Goal: Task Accomplishment & Management: Manage account settings

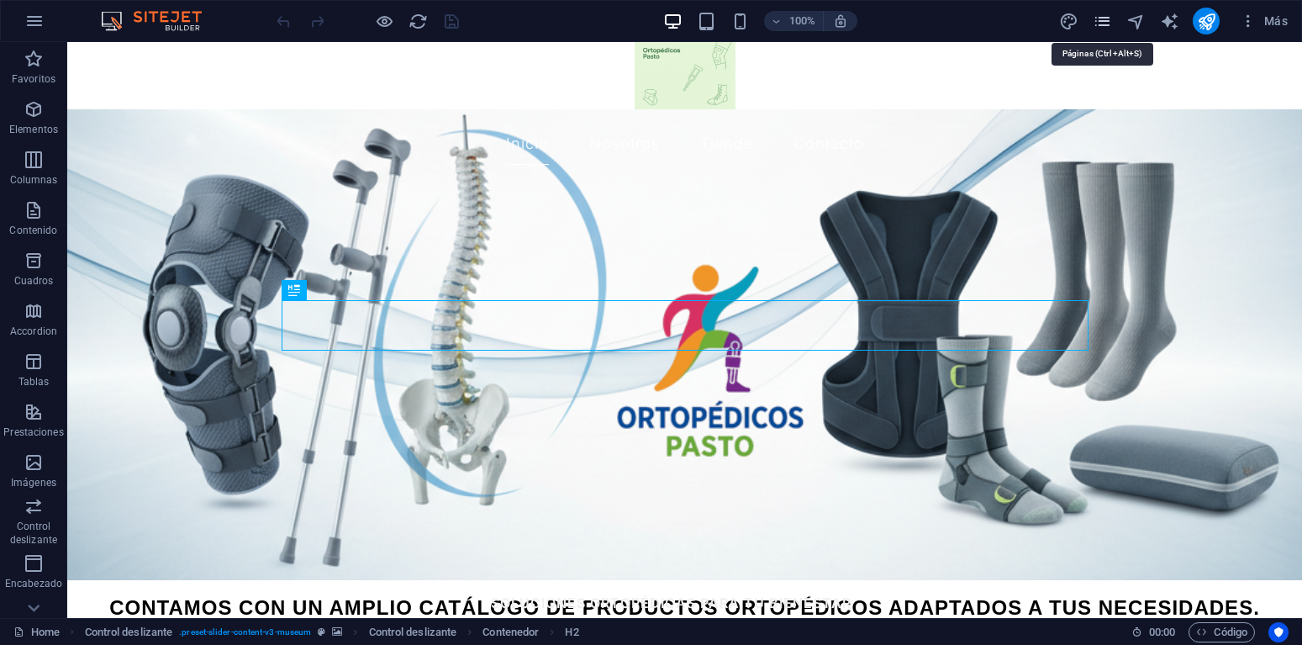
click at [1100, 18] on icon "pages" at bounding box center [1102, 21] width 19 height 19
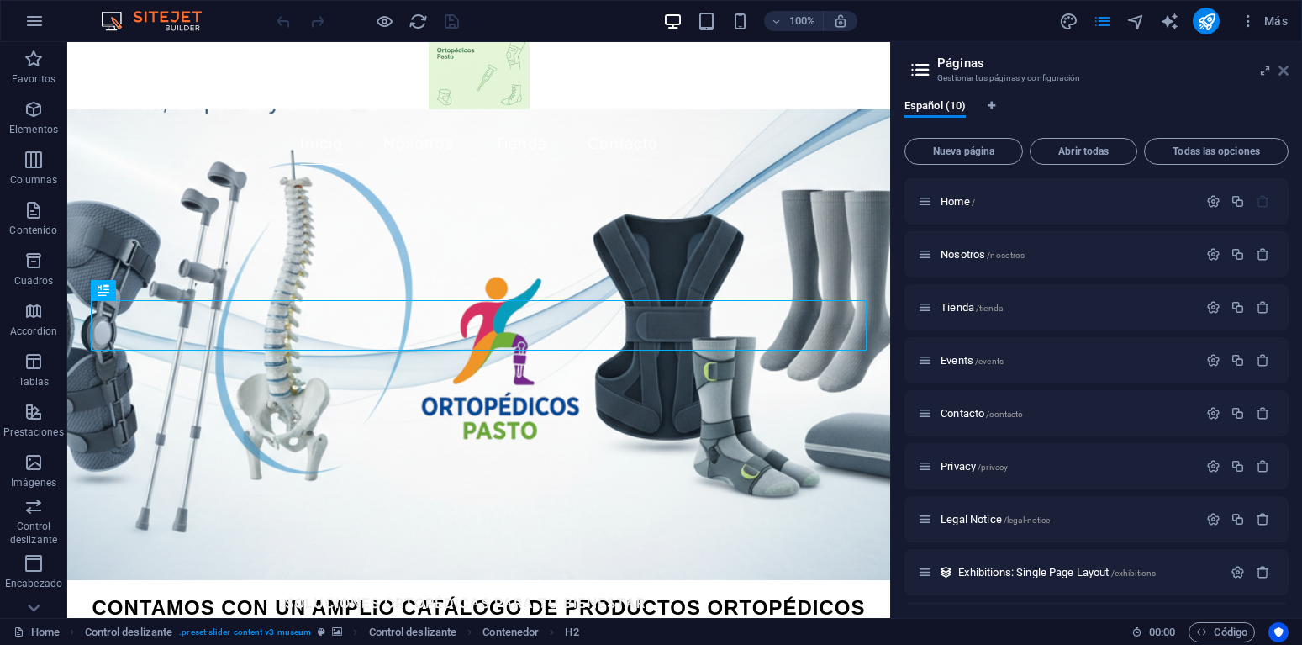
click at [1281, 70] on icon at bounding box center [1283, 70] width 10 height 13
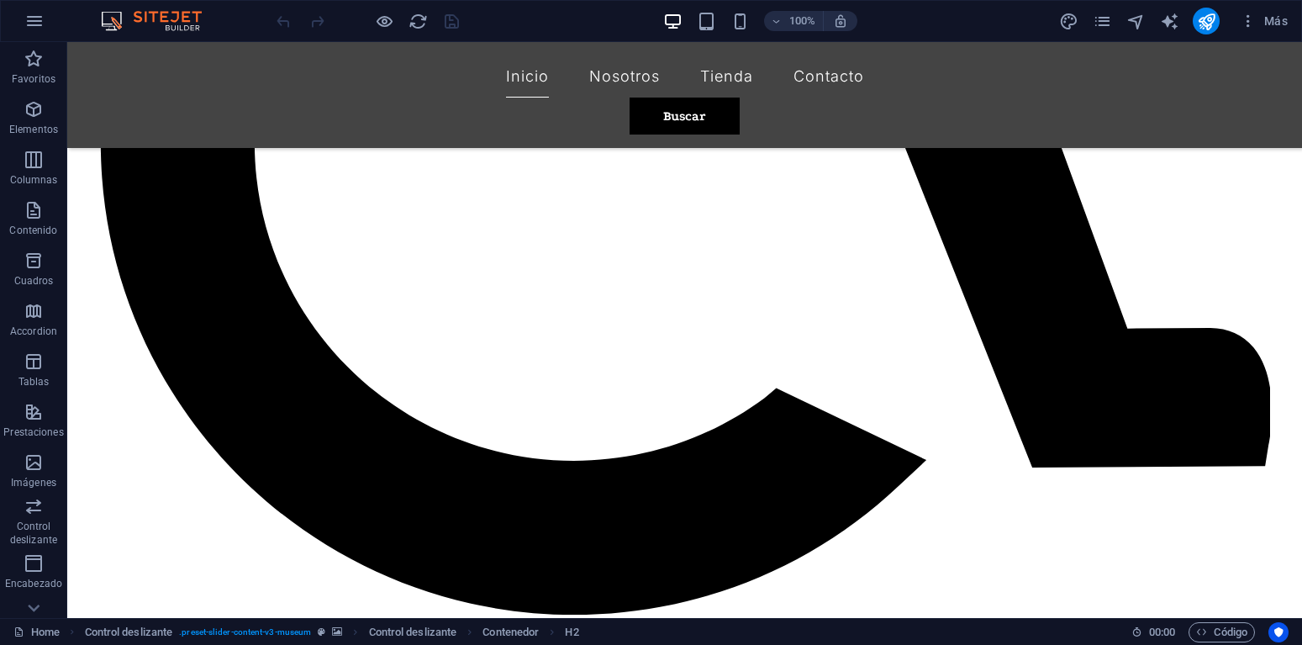
scroll to position [1362, 0]
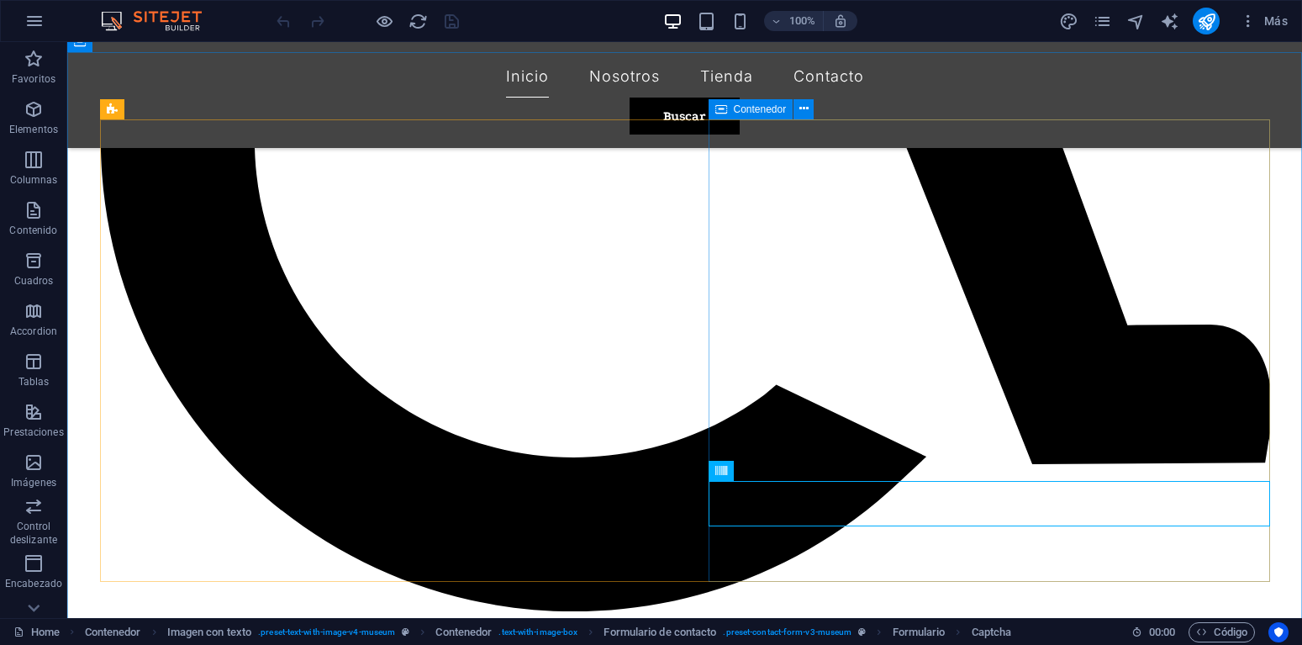
click at [720, 111] on icon at bounding box center [721, 109] width 12 height 20
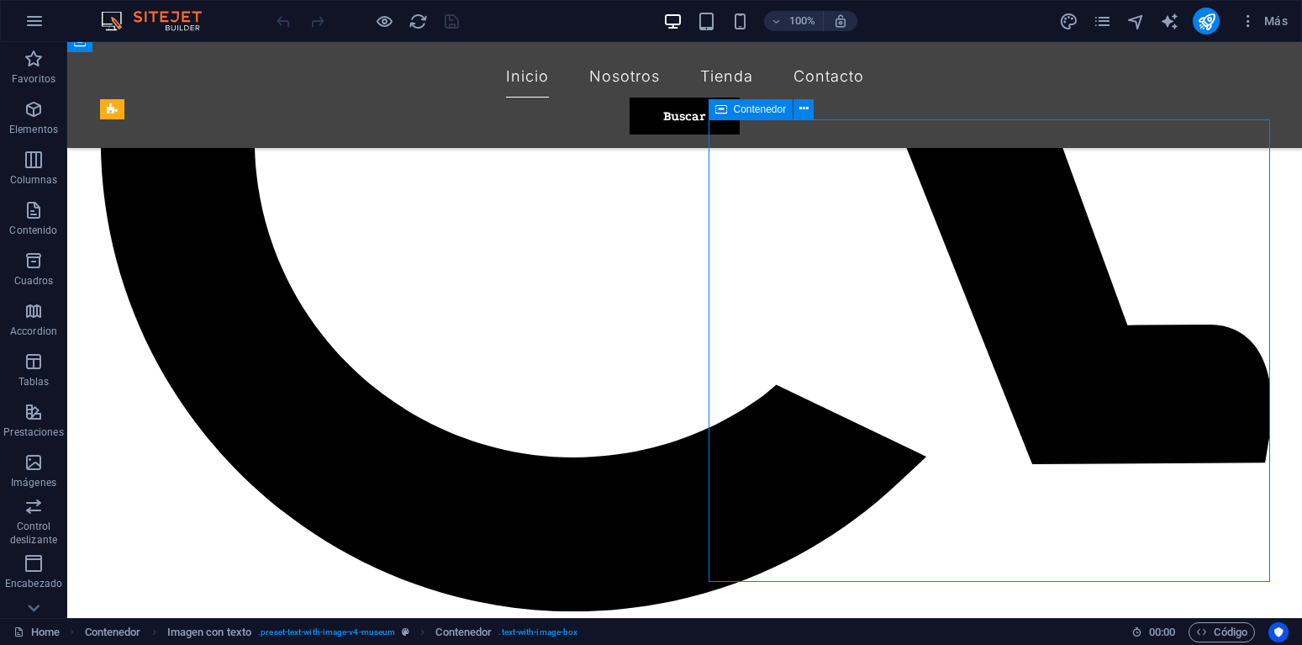
click at [720, 111] on icon at bounding box center [721, 109] width 12 height 20
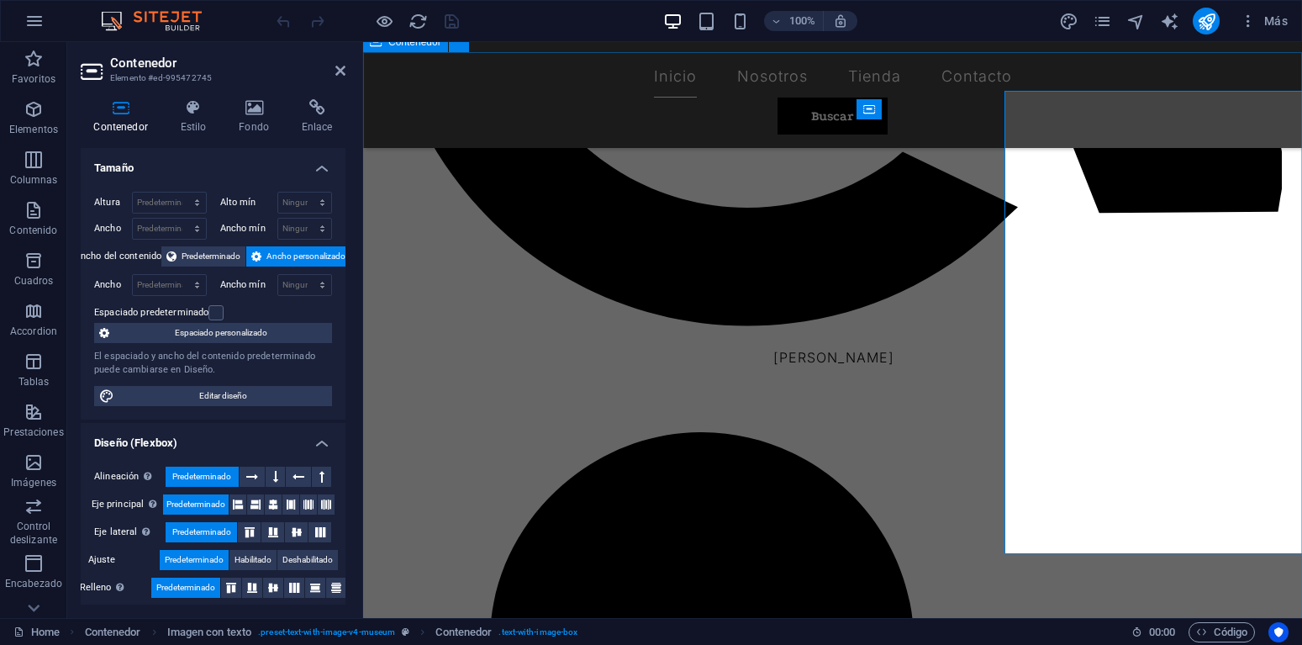
scroll to position [1390, 0]
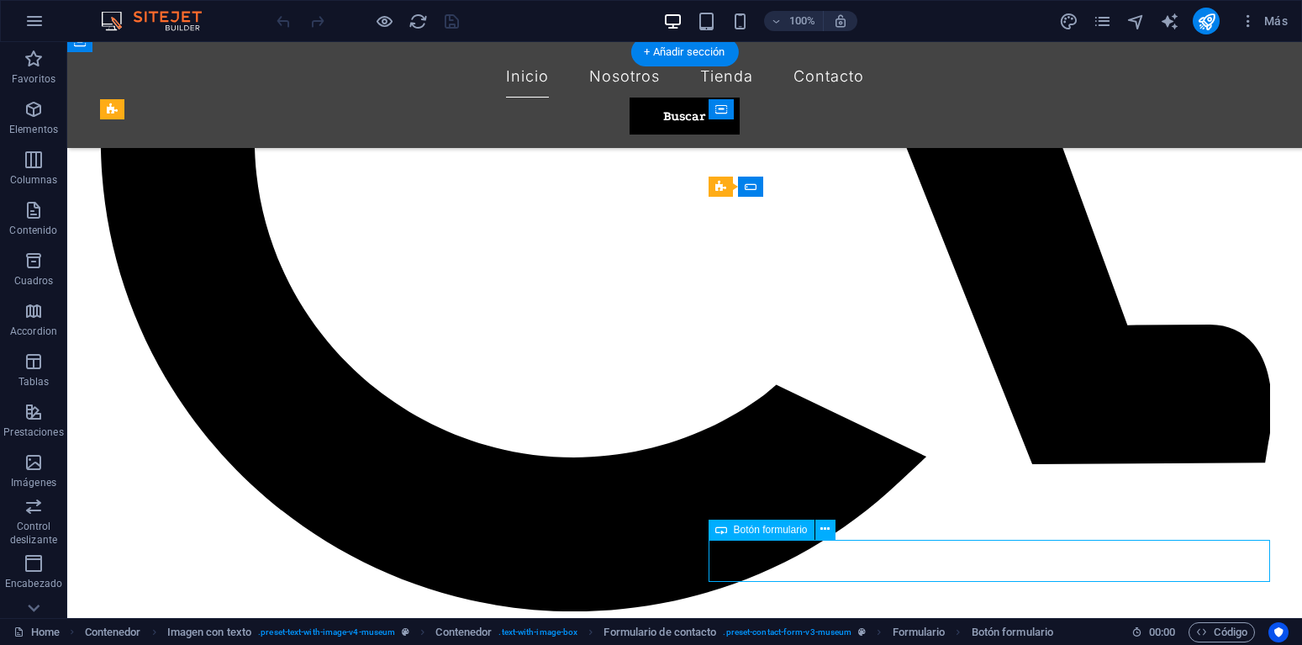
select select "px"
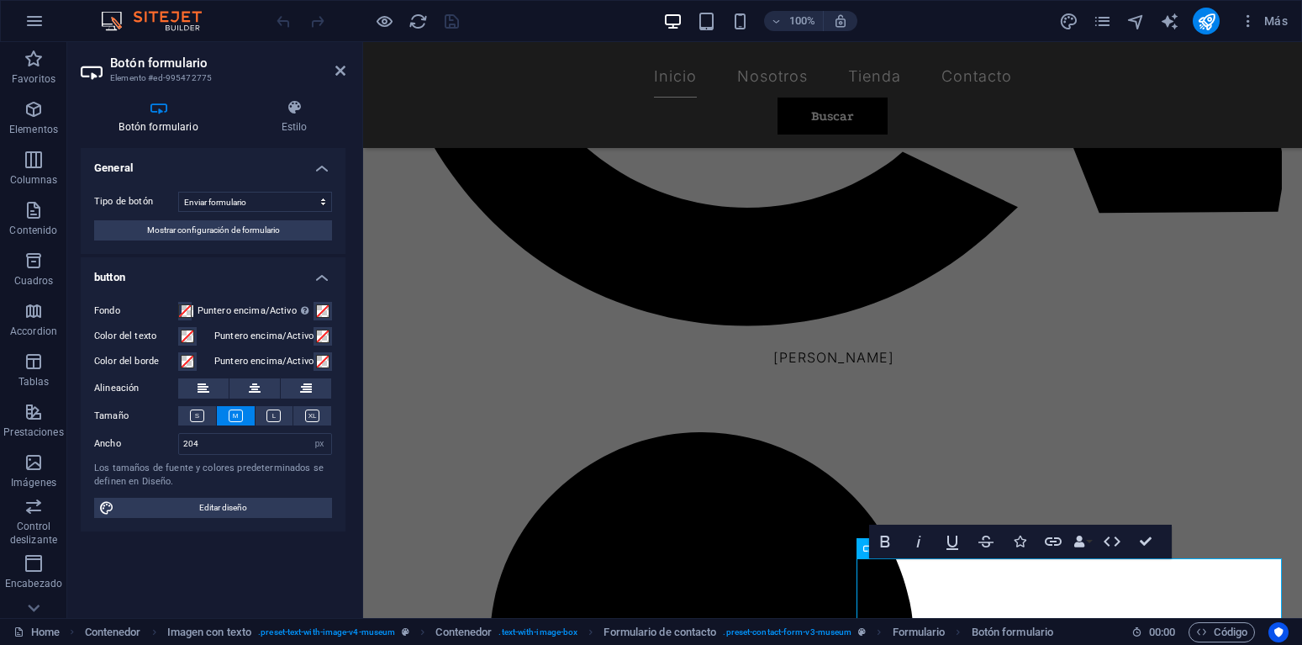
scroll to position [1390, 0]
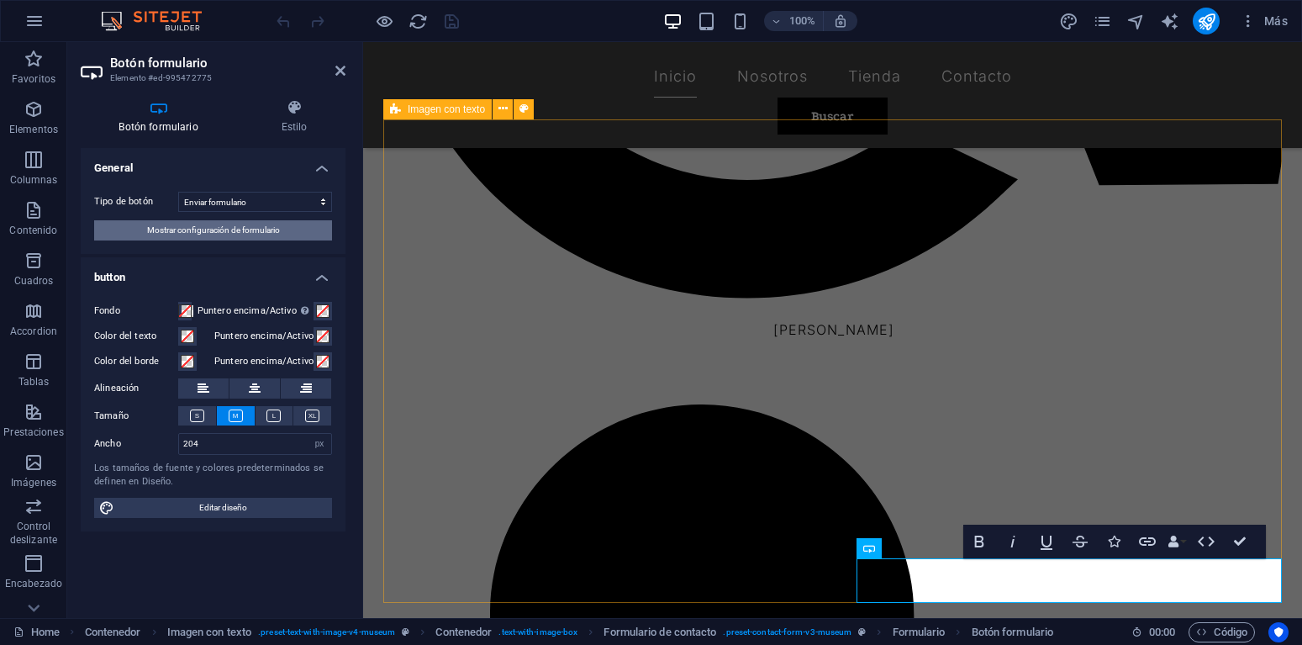
click at [224, 233] on span "Mostrar configuración de formulario" at bounding box center [213, 230] width 133 height 20
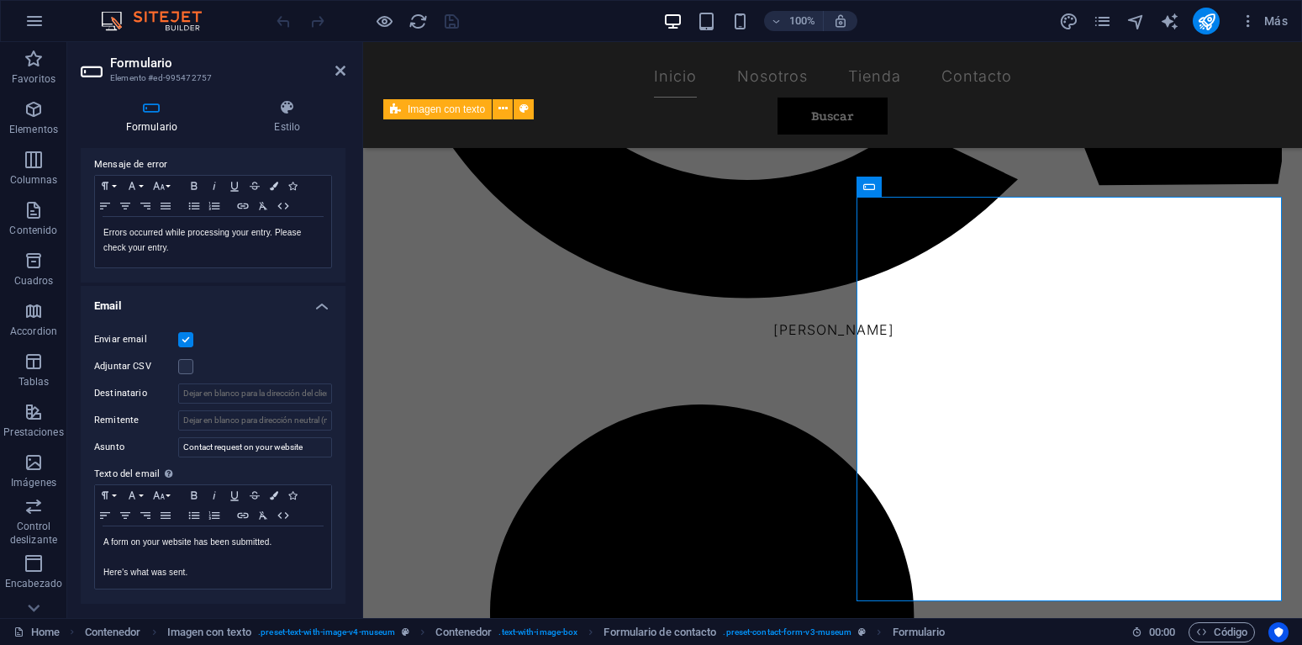
scroll to position [288, 0]
click at [282, 395] on input "Destinatario" at bounding box center [255, 397] width 154 height 20
drag, startPoint x: 221, startPoint y: 400, endPoint x: 348, endPoint y: 400, distance: 126.9
click at [332, 400] on input "Destinatario" at bounding box center [255, 397] width 154 height 20
click at [276, 404] on input "Destinatario" at bounding box center [255, 397] width 154 height 20
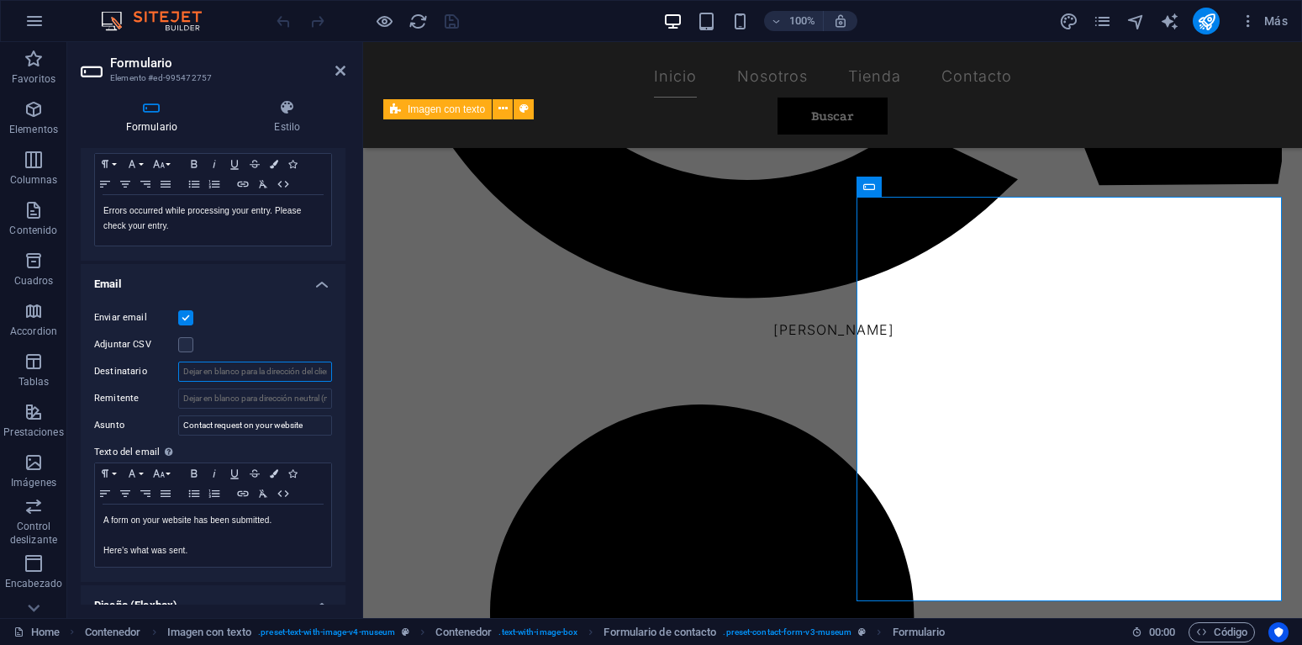
scroll to position [299, 0]
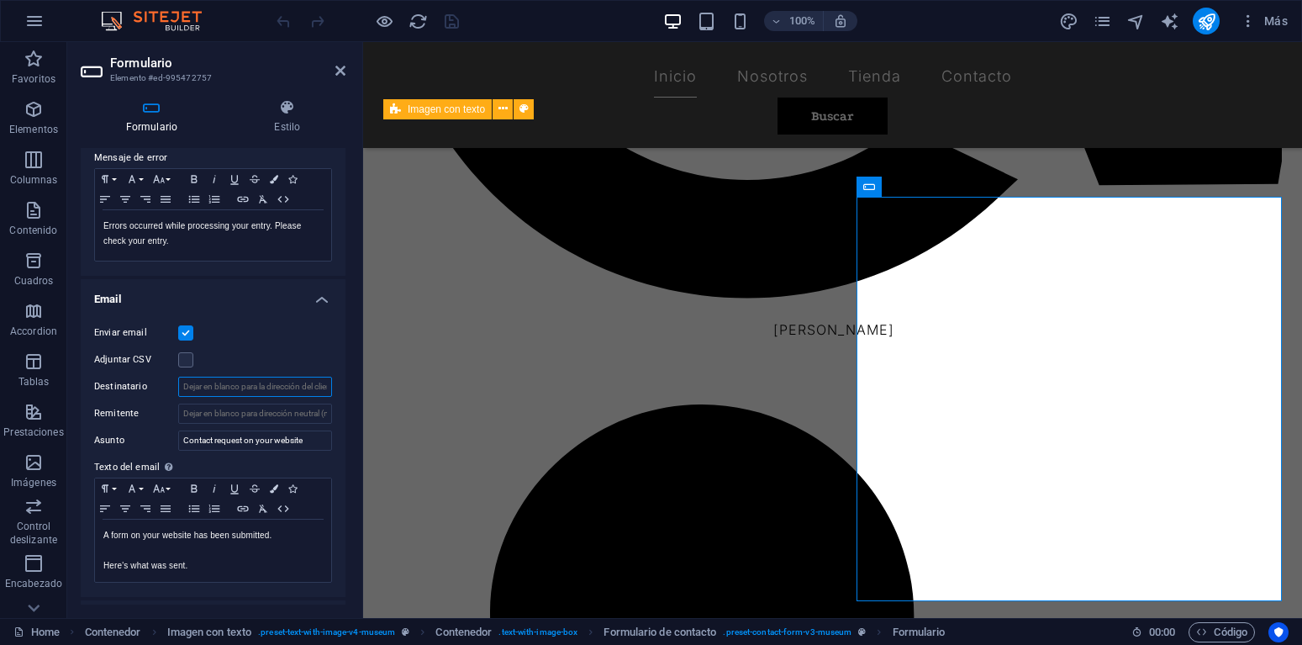
click at [198, 387] on input "Destinatario" at bounding box center [255, 387] width 154 height 20
click at [216, 383] on input "Destinatario" at bounding box center [255, 387] width 154 height 20
paste input "[EMAIL_ADDRESS][DOMAIN_NAME]"
type input "[EMAIL_ADDRESS][DOMAIN_NAME]"
click at [299, 414] on input "Remitente" at bounding box center [255, 413] width 154 height 20
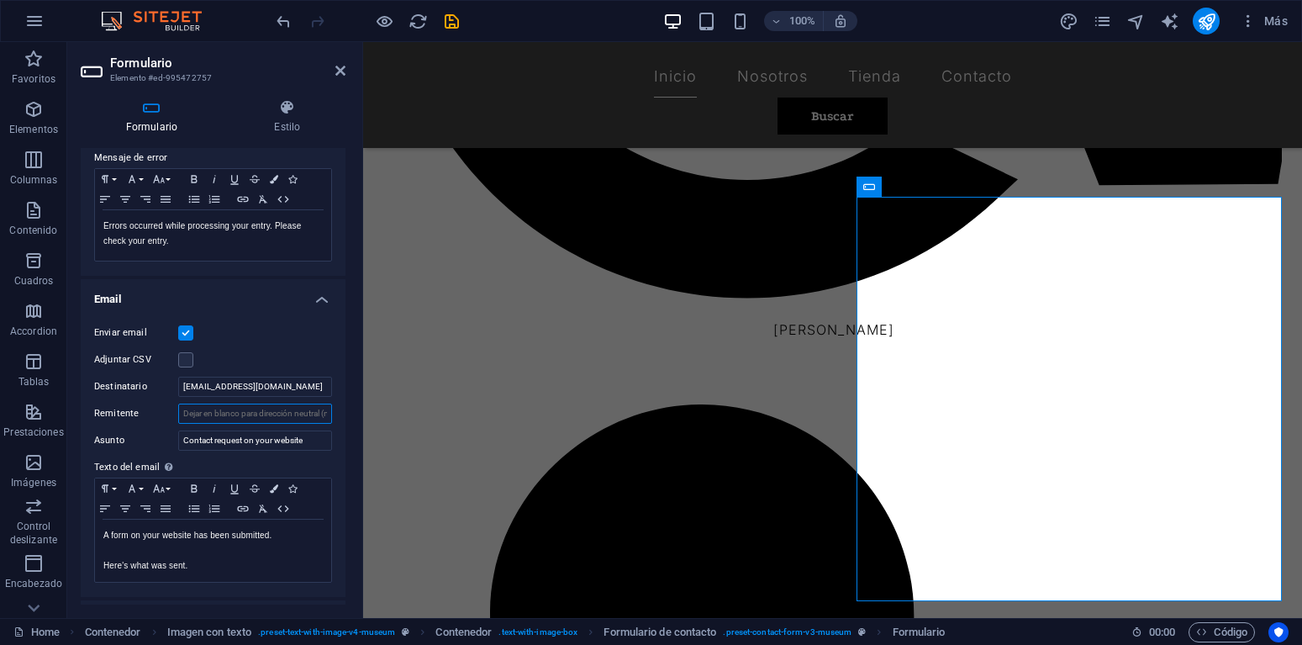
drag, startPoint x: 299, startPoint y: 414, endPoint x: 329, endPoint y: 418, distance: 29.6
click at [329, 418] on input "Remitente" at bounding box center [255, 413] width 154 height 20
click at [451, 21] on icon "save" at bounding box center [451, 21] width 19 height 19
checkbox input "false"
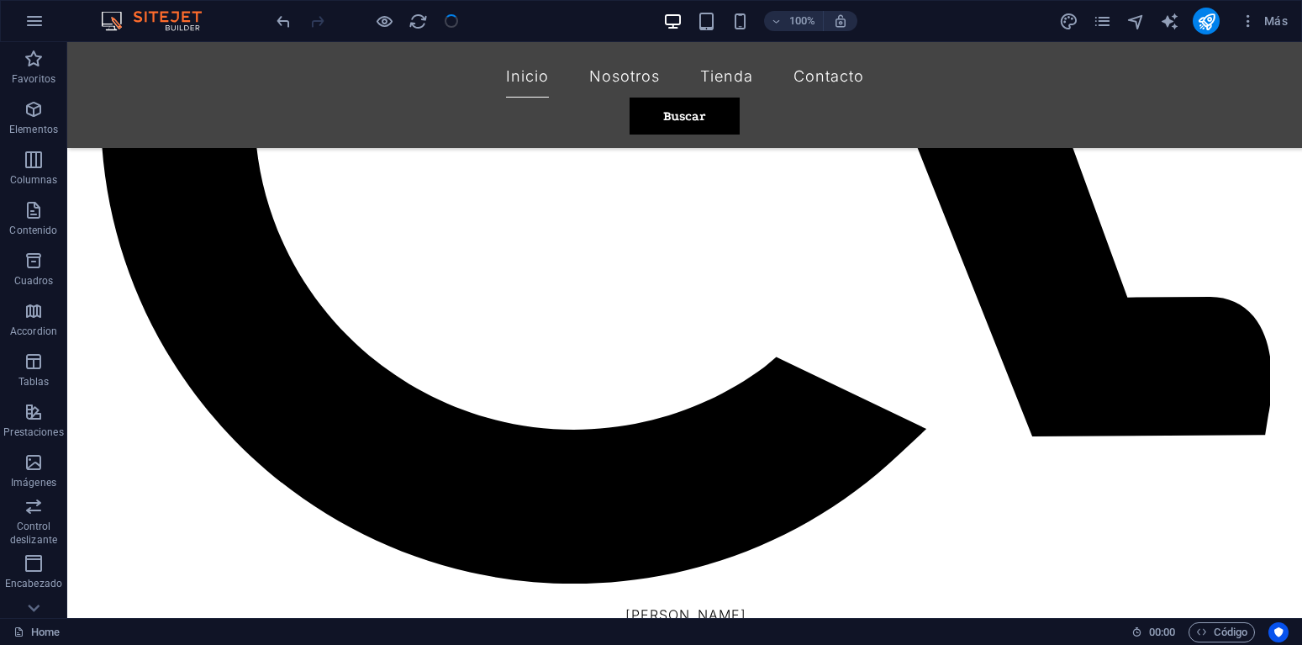
scroll to position [1362, 0]
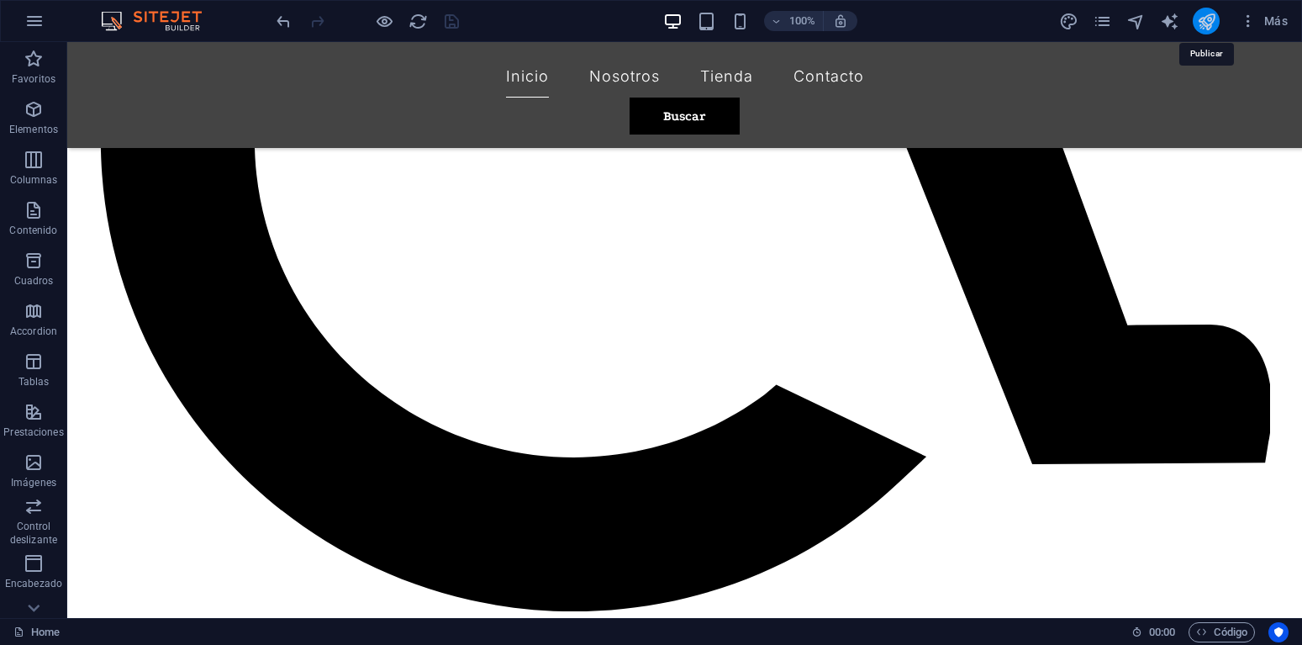
click at [1205, 20] on icon "publish" at bounding box center [1206, 21] width 19 height 19
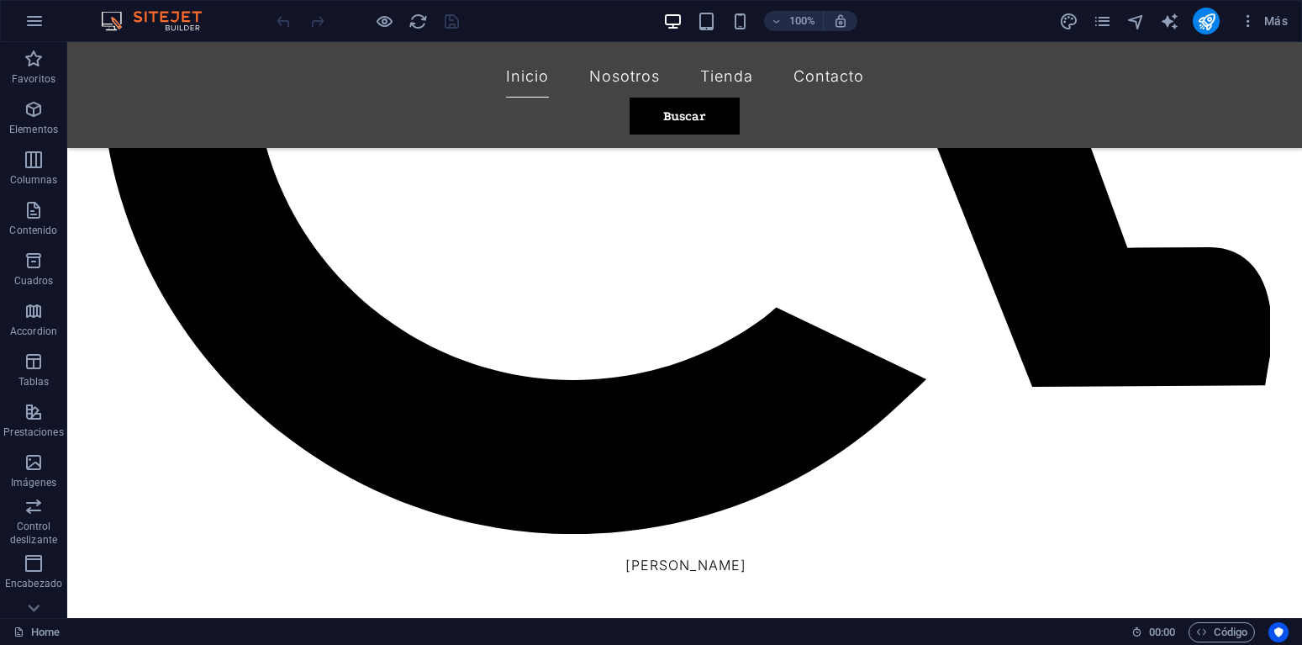
scroll to position [1446, 0]
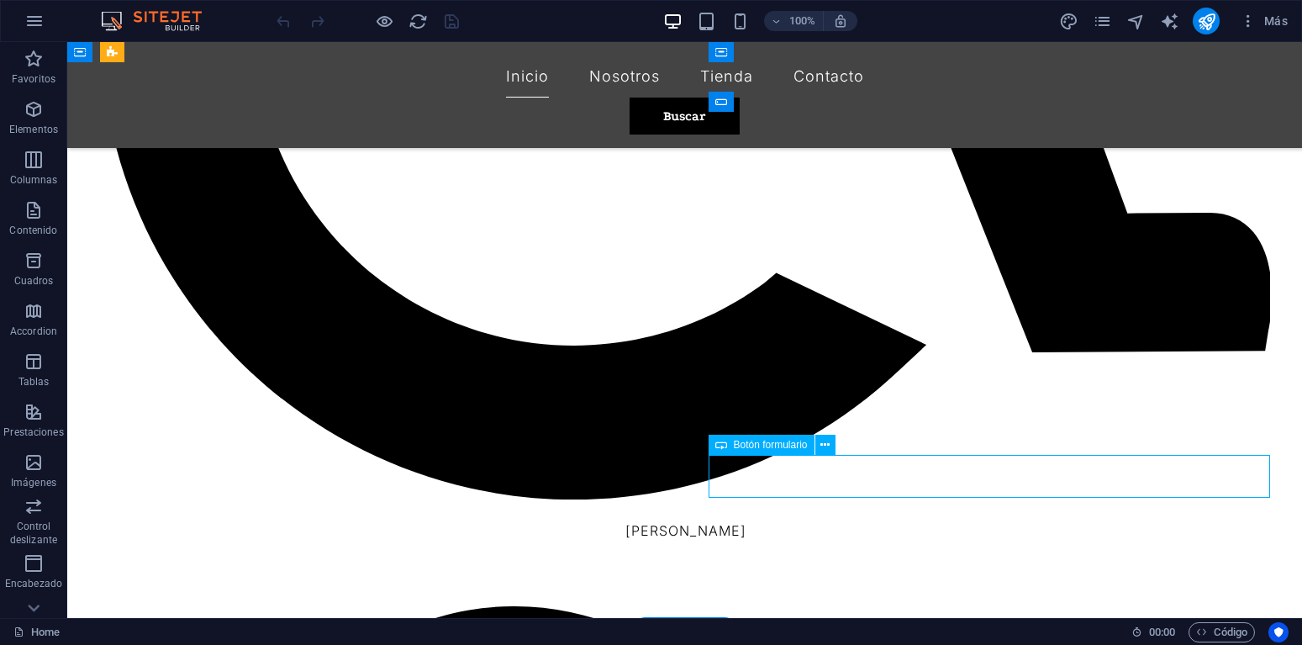
select select "px"
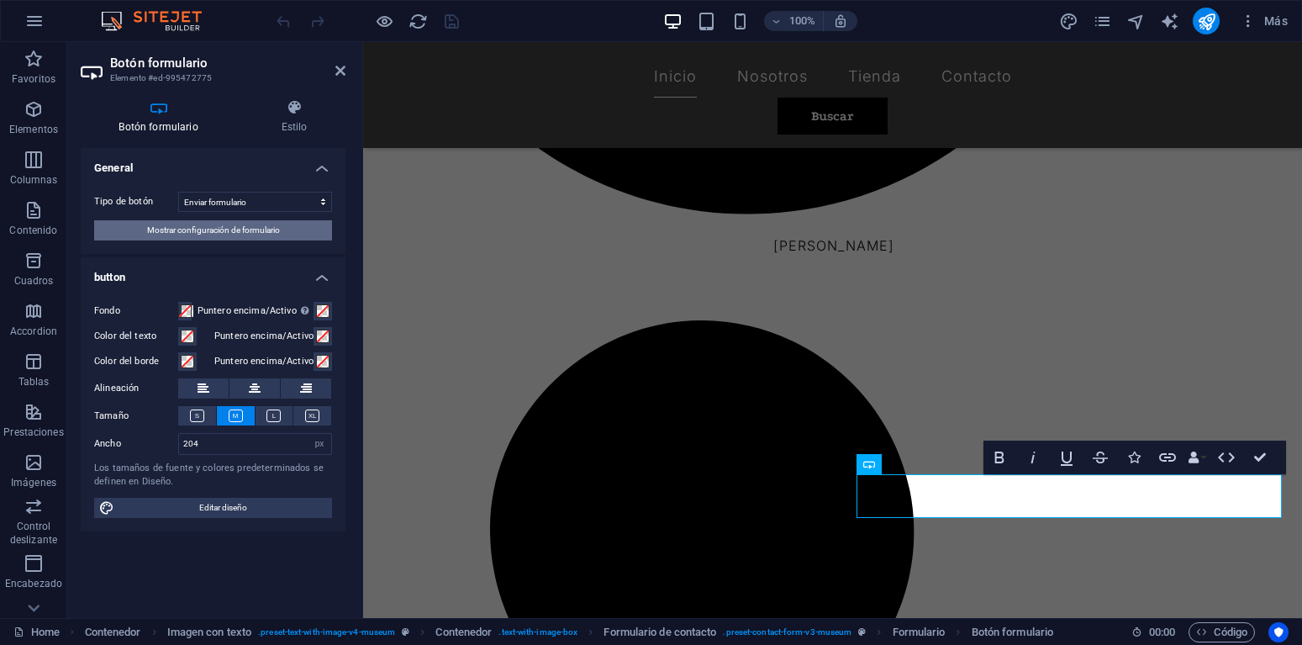
click at [201, 227] on span "Mostrar configuración de formulario" at bounding box center [213, 230] width 133 height 20
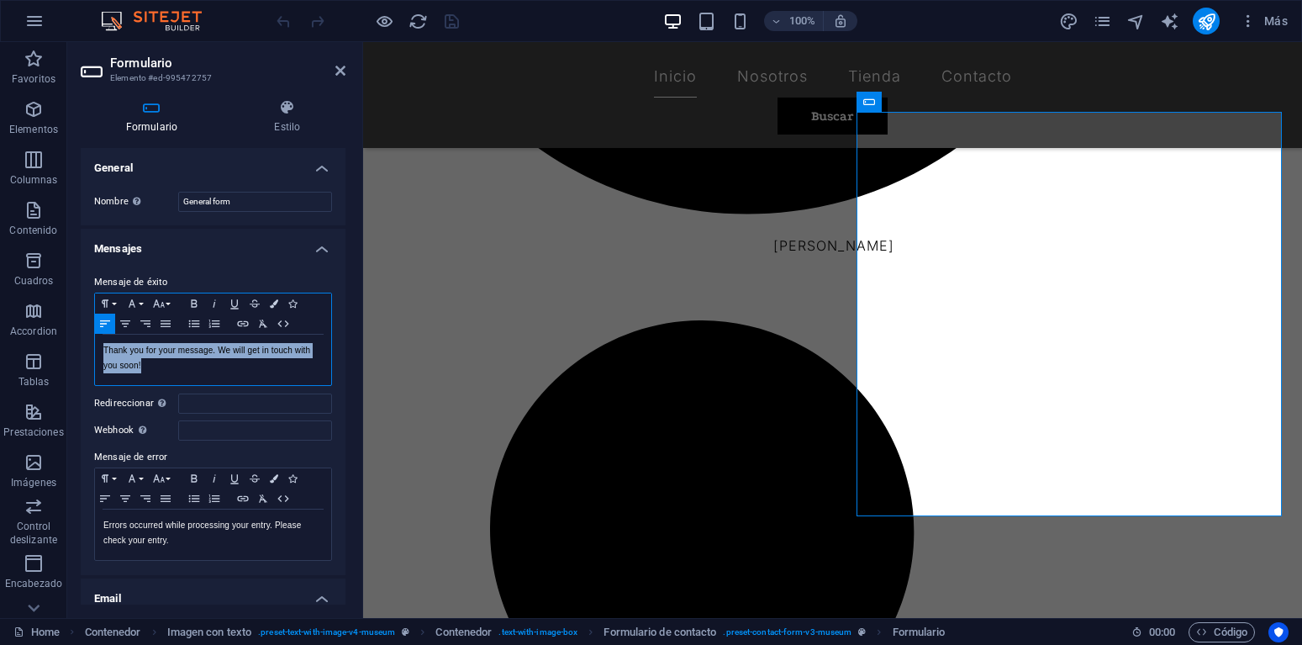
drag, startPoint x: 159, startPoint y: 368, endPoint x: 90, endPoint y: 345, distance: 72.8
click at [95, 345] on div "Thank you for your message. We will get in touch with you soon! Se muestra una …" at bounding box center [213, 360] width 236 height 50
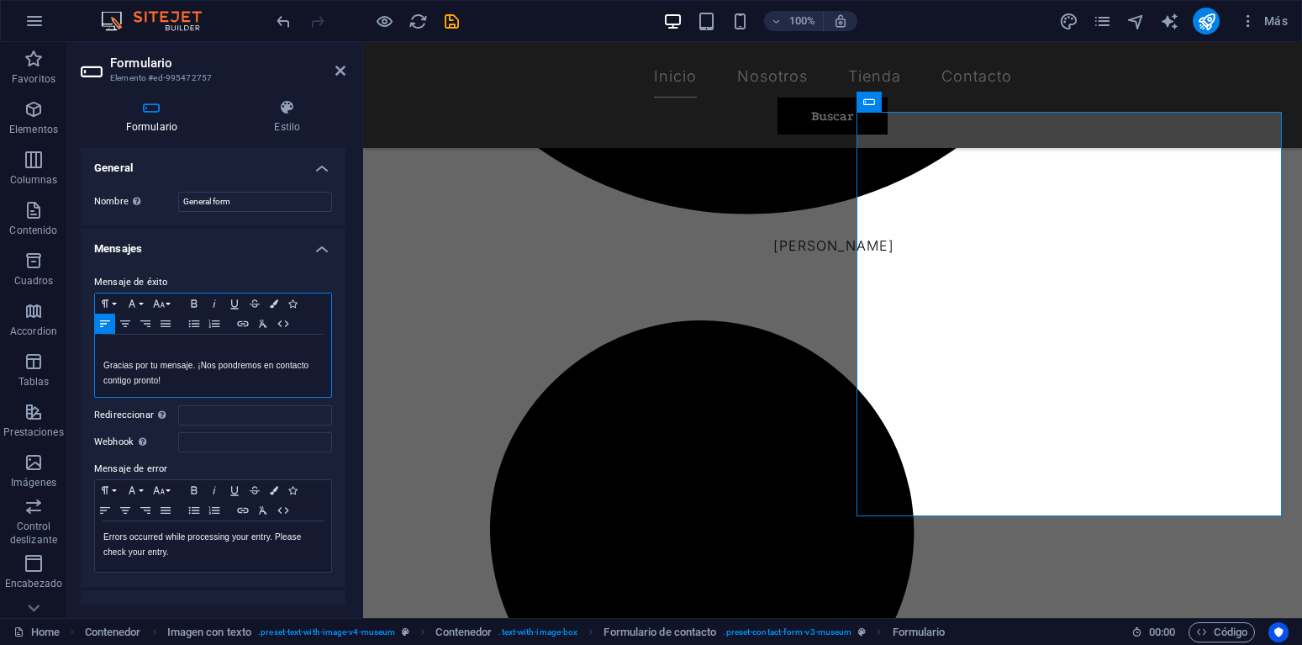
scroll to position [14, 7]
click at [101, 366] on div "Gracias por tu mensaje. ¡Nos pondremos en contacto contigo pronto!" at bounding box center [213, 366] width 236 height 62
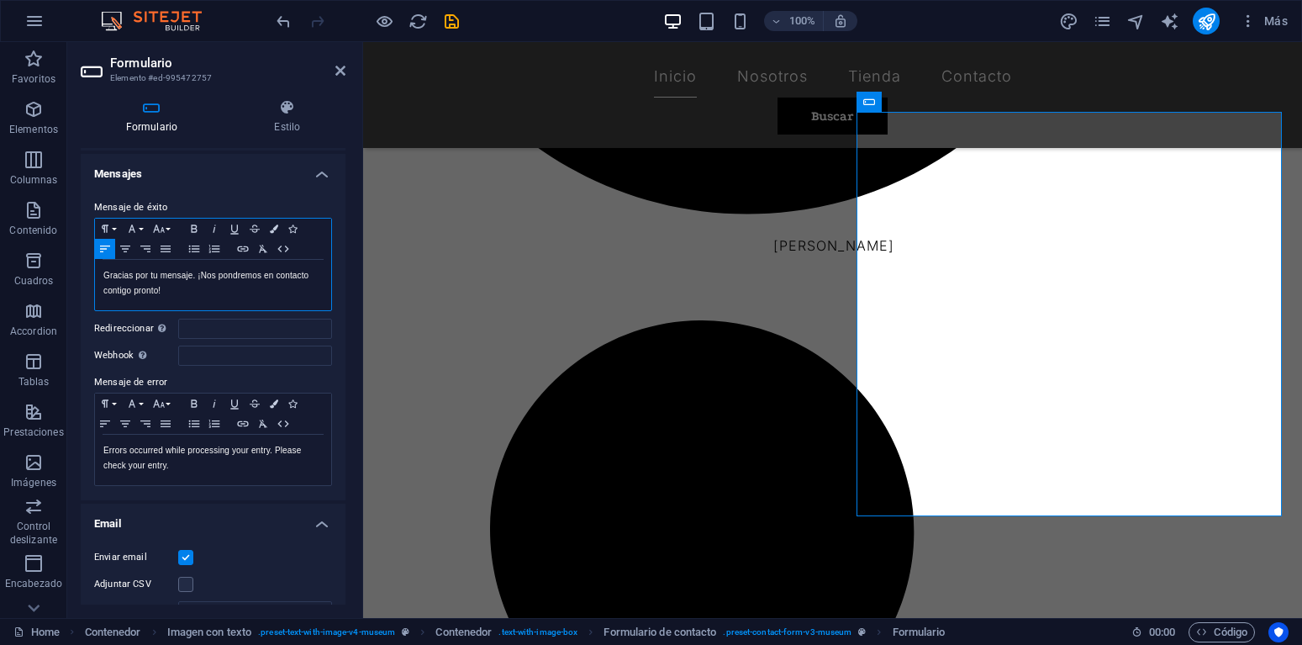
scroll to position [91, 0]
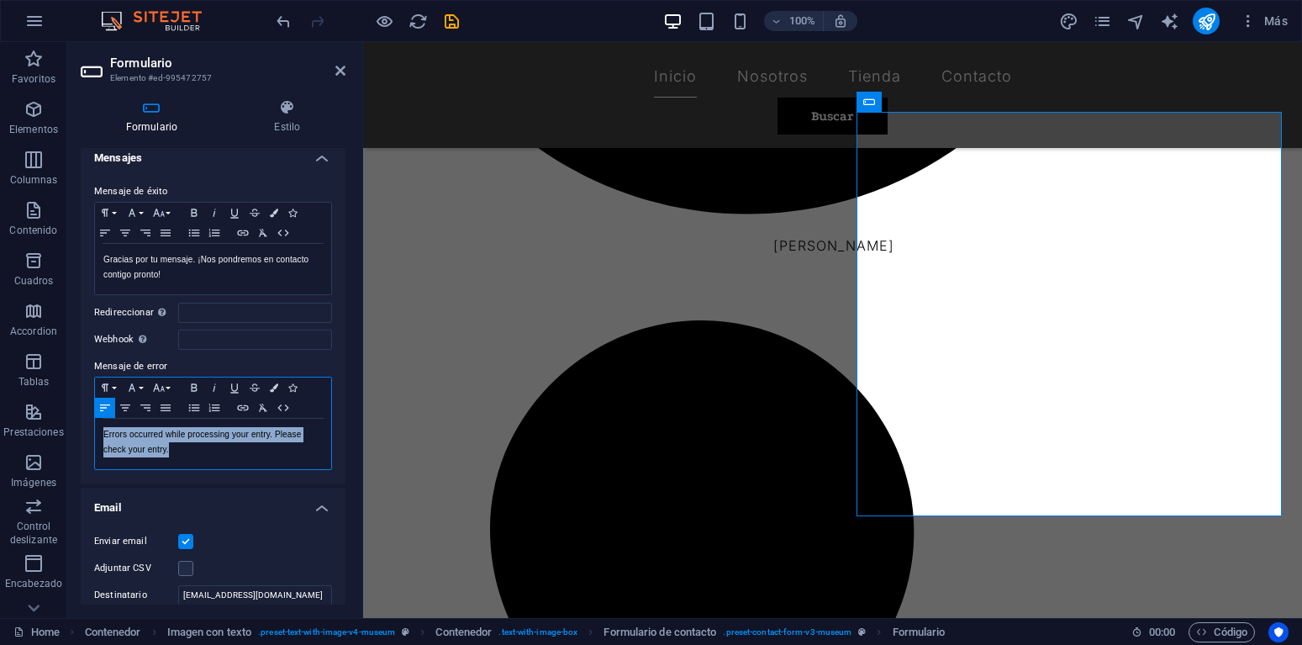
drag, startPoint x: 187, startPoint y: 452, endPoint x: 87, endPoint y: 429, distance: 102.7
click at [95, 429] on div "Errors occurred while processing your entry. Please check your entry. Mostrar e…" at bounding box center [213, 444] width 236 height 50
copy p "Errors occurred while processing your entry. Please check your entry."
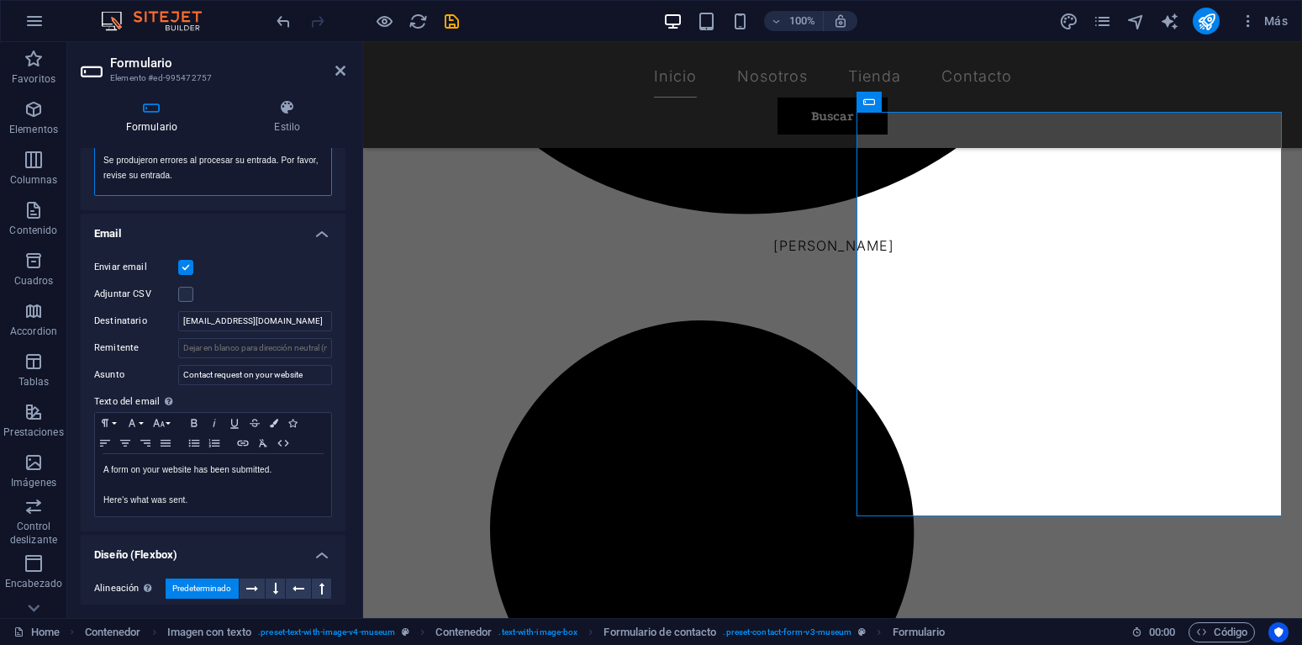
scroll to position [367, 0]
drag, startPoint x: 312, startPoint y: 374, endPoint x: 98, endPoint y: 368, distance: 213.6
click at [98, 368] on div "Asunto Contact request on your website" at bounding box center [213, 372] width 238 height 20
drag, startPoint x: 303, startPoint y: 375, endPoint x: 148, endPoint y: 366, distance: 154.9
click at [178, 366] on input "Contact request on your website" at bounding box center [255, 372] width 154 height 20
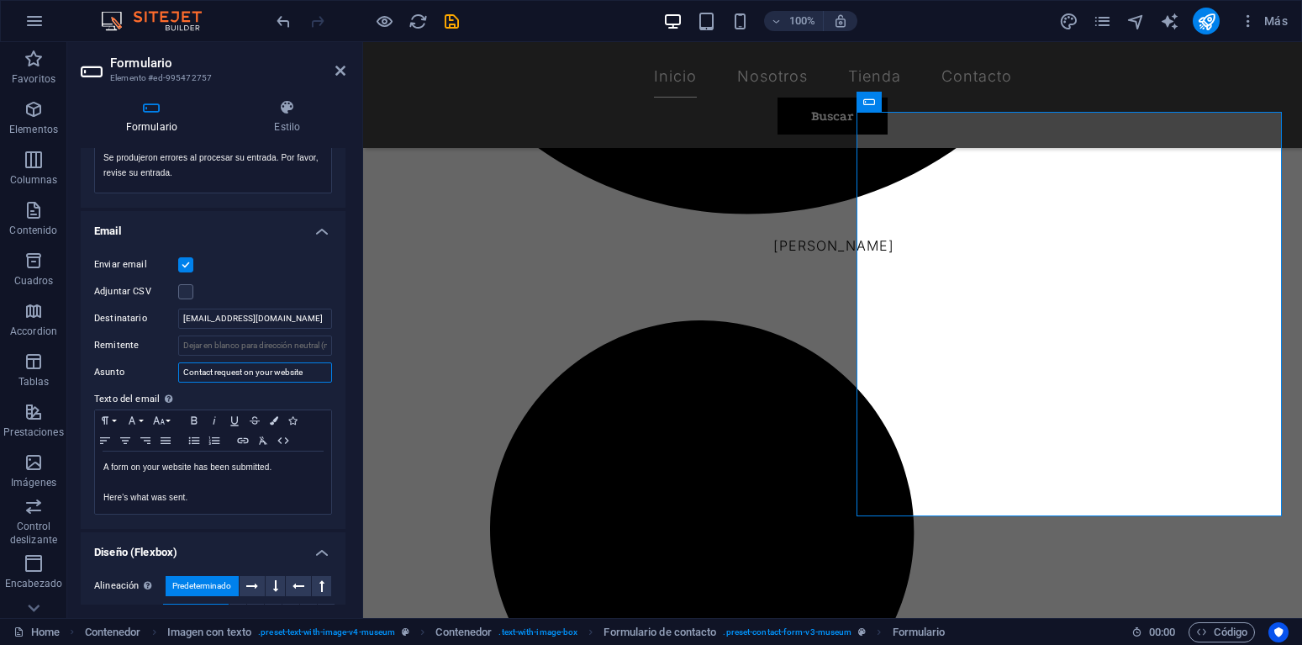
click at [314, 373] on input "Contact request on your website" at bounding box center [255, 372] width 154 height 20
type input "C"
paste input "Solicitud de contacto en su sitio web"
type input "Solicitud de contacto en su sitio web"
drag, startPoint x: 292, startPoint y: 472, endPoint x: 76, endPoint y: 471, distance: 216.0
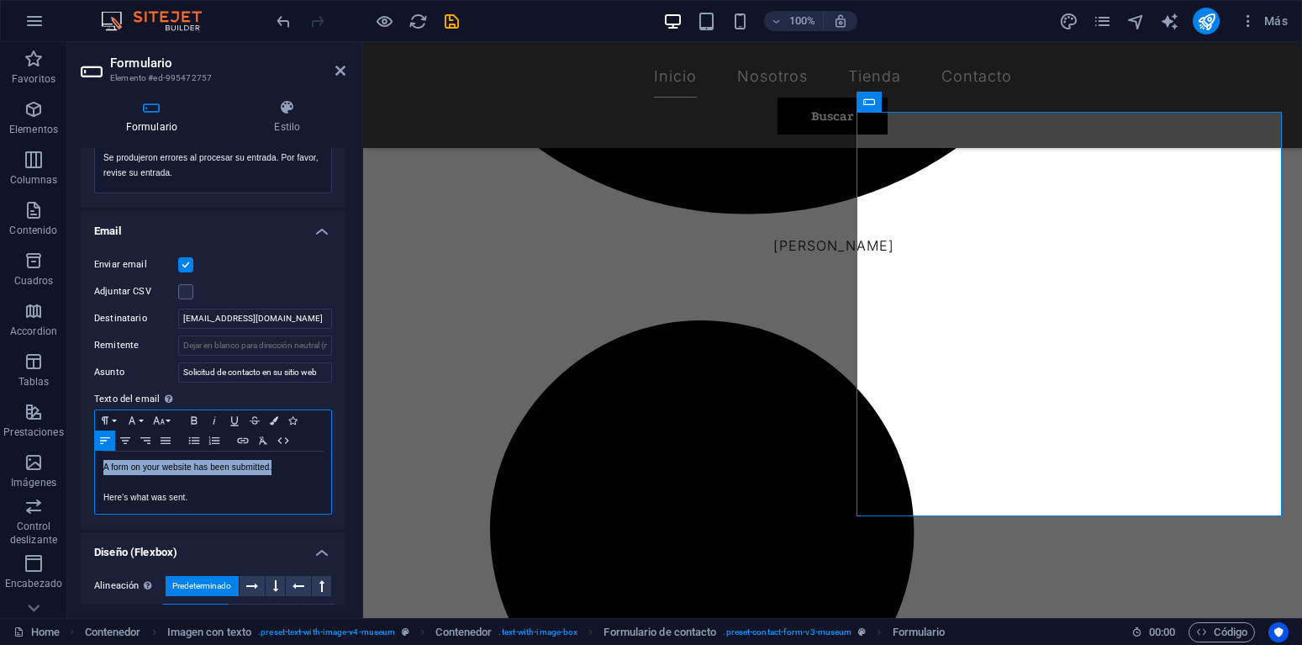
click at [95, 471] on div "A form on your website has been submitted. Here's what was sent. Texto del emai…" at bounding box center [213, 482] width 236 height 62
copy p "A form on your website has been submitted."
drag, startPoint x: 193, startPoint y: 498, endPoint x: 97, endPoint y: 503, distance: 95.9
click at [97, 503] on div "Se ha enviado un formulario a su sitio web. Here's what was sent." at bounding box center [213, 482] width 236 height 62
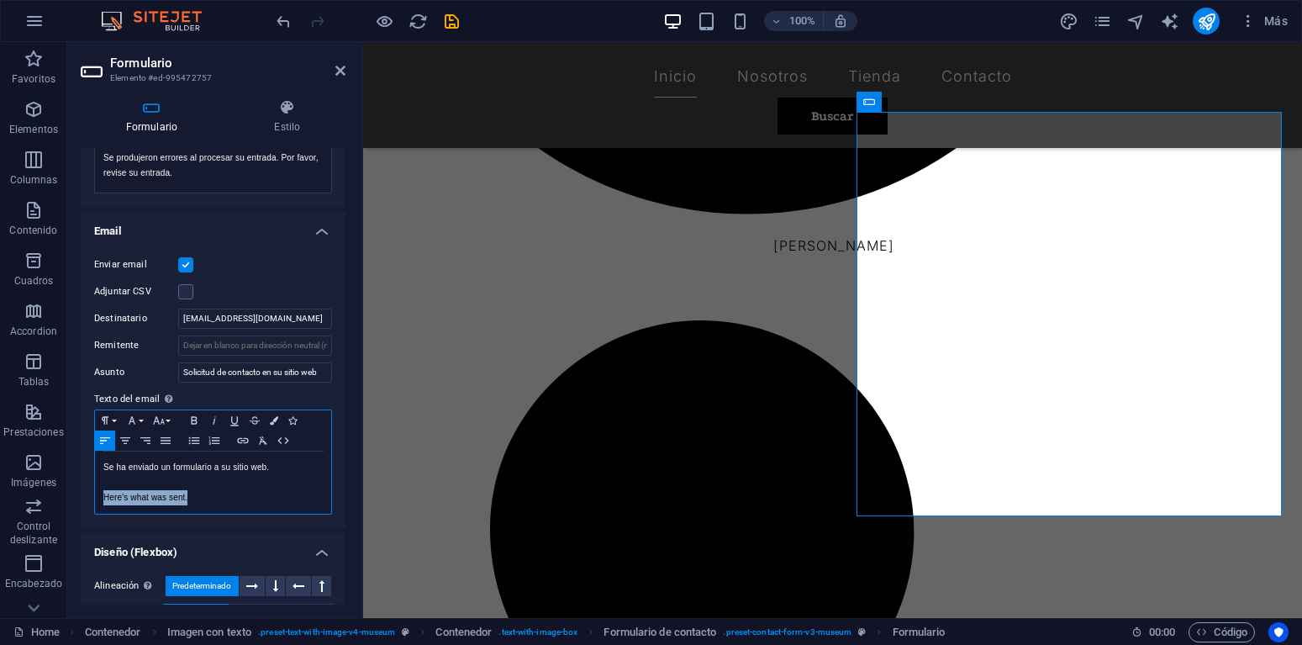
copy p "Here's what was sent."
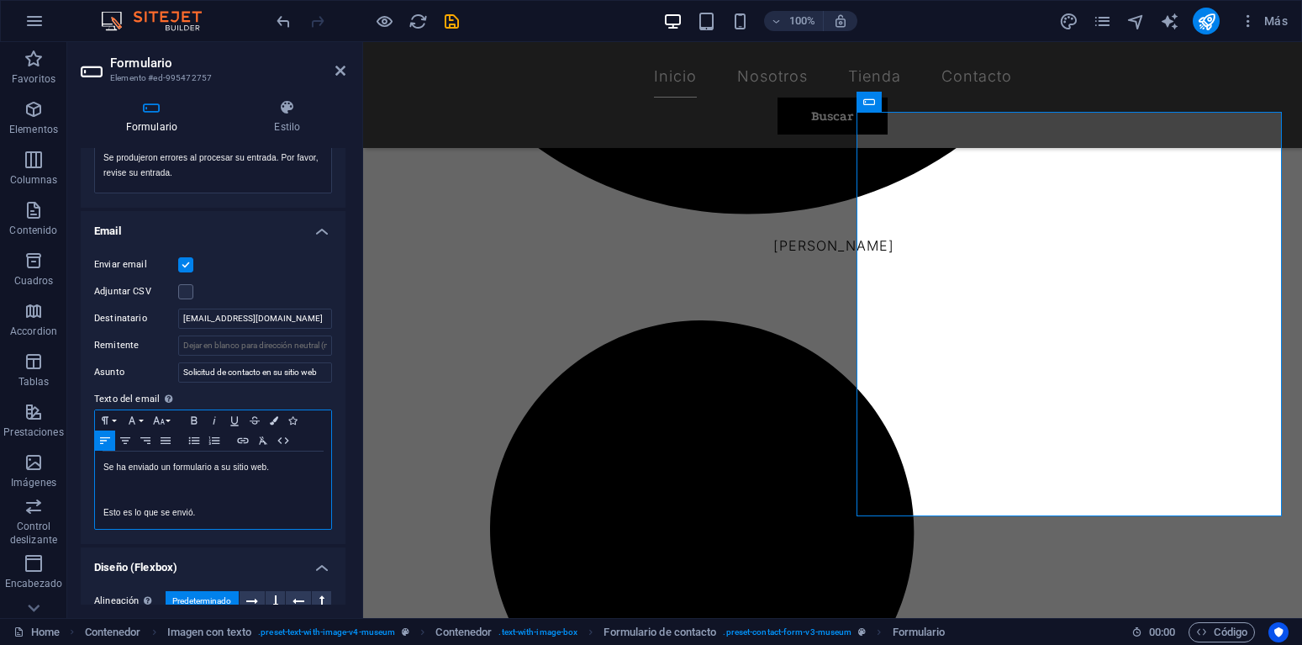
click at [103, 513] on div "Se ha enviado un formulario a su sitio web. Esto es lo que se envió." at bounding box center [213, 489] width 236 height 77
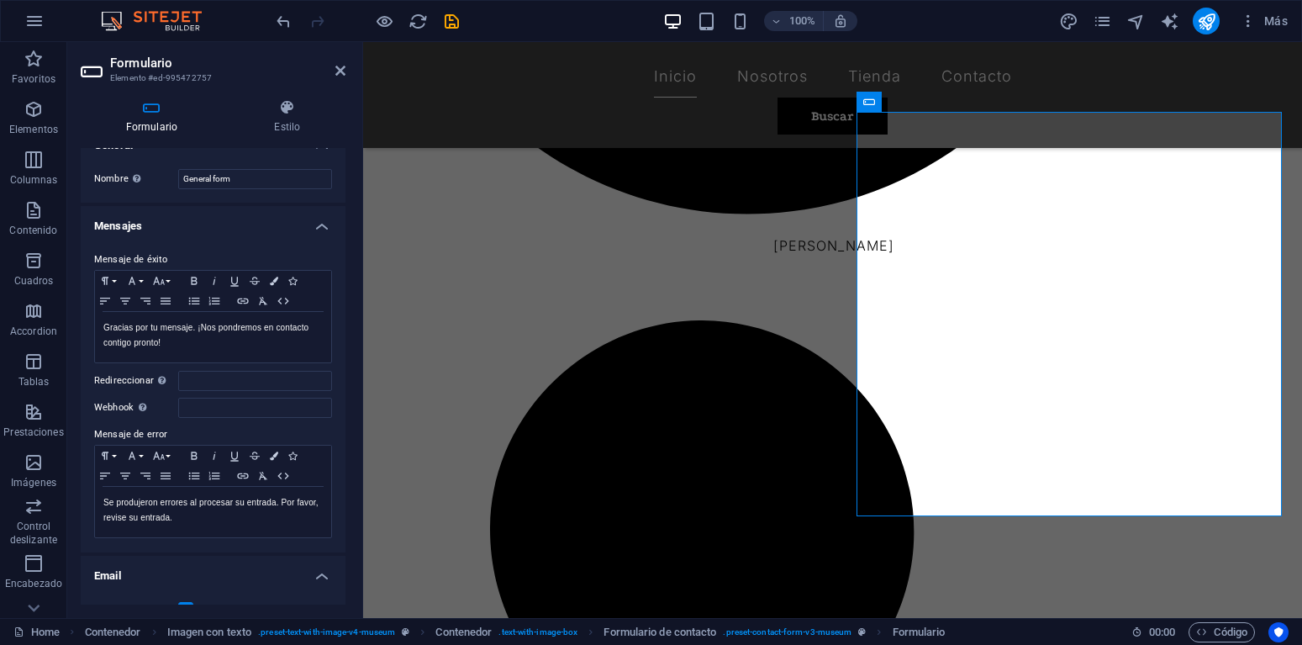
scroll to position [0, 0]
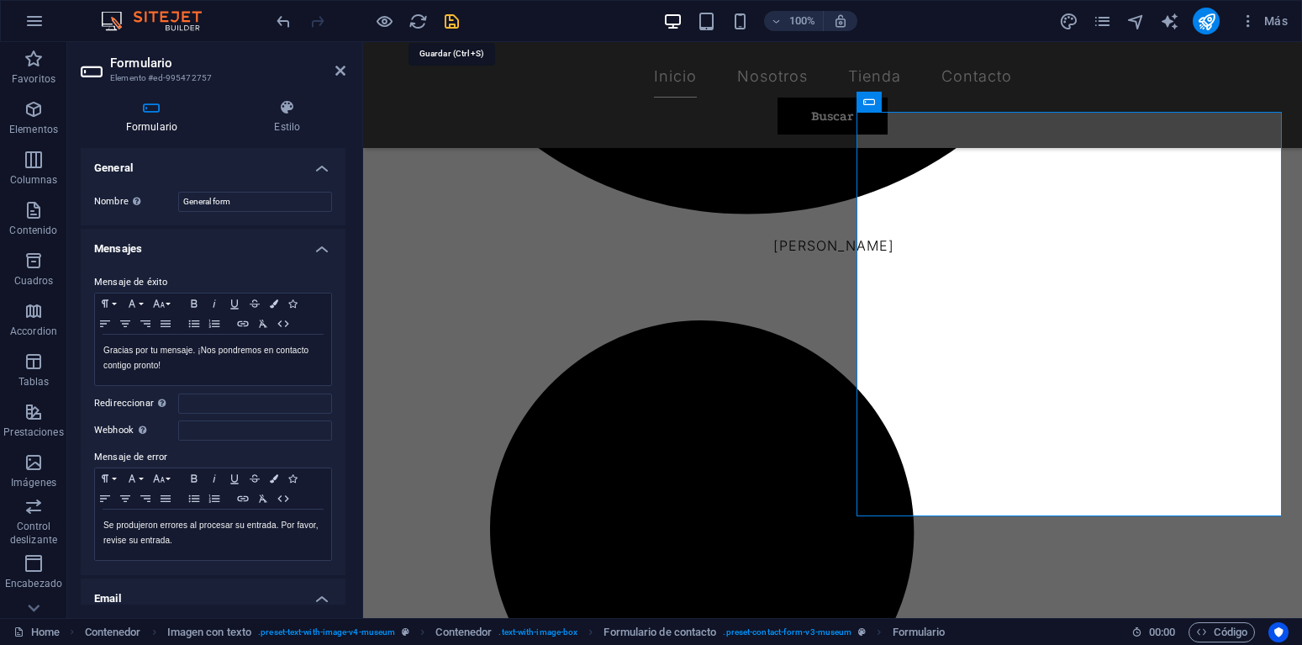
click at [453, 19] on icon "save" at bounding box center [451, 21] width 19 height 19
checkbox input "false"
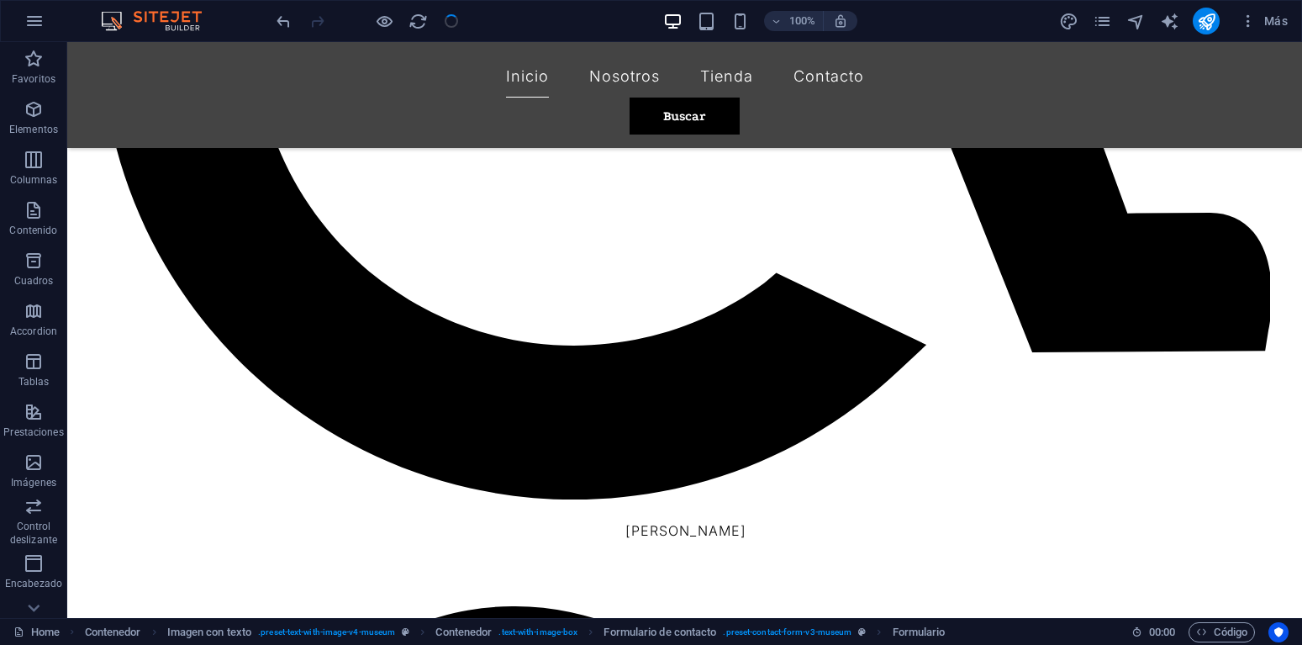
scroll to position [1446, 0]
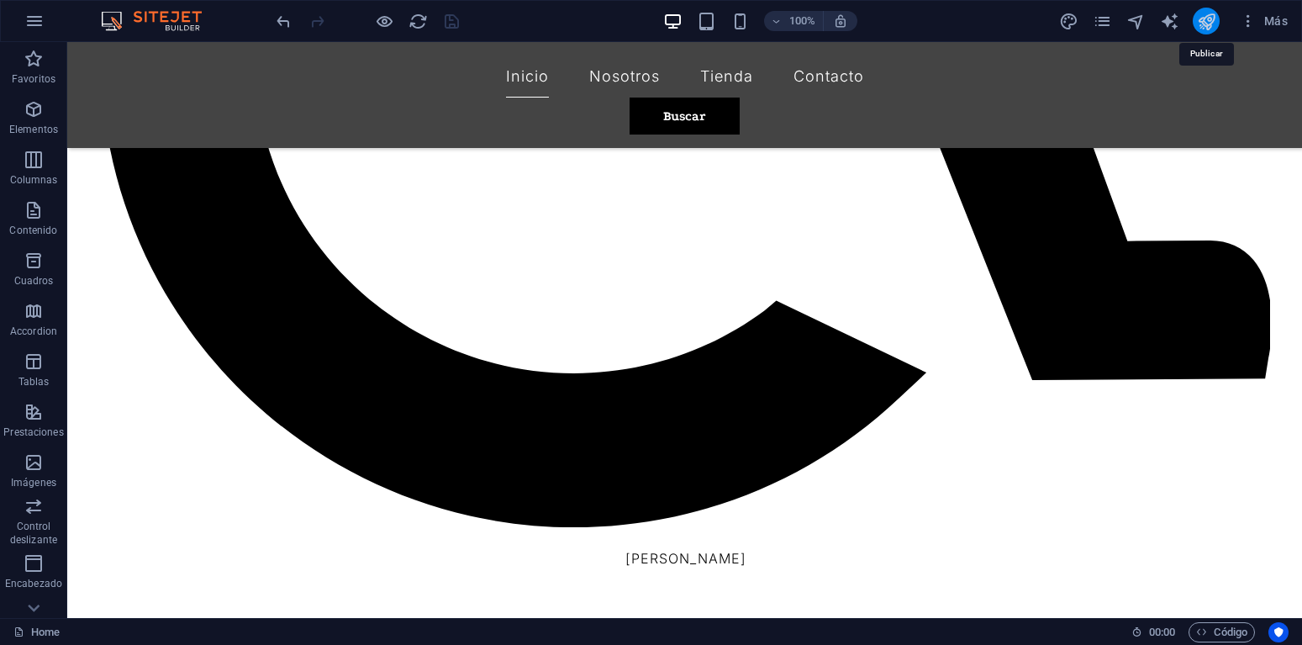
click at [1212, 21] on icon "publish" at bounding box center [1206, 21] width 19 height 19
